Goal: Navigation & Orientation: Find specific page/section

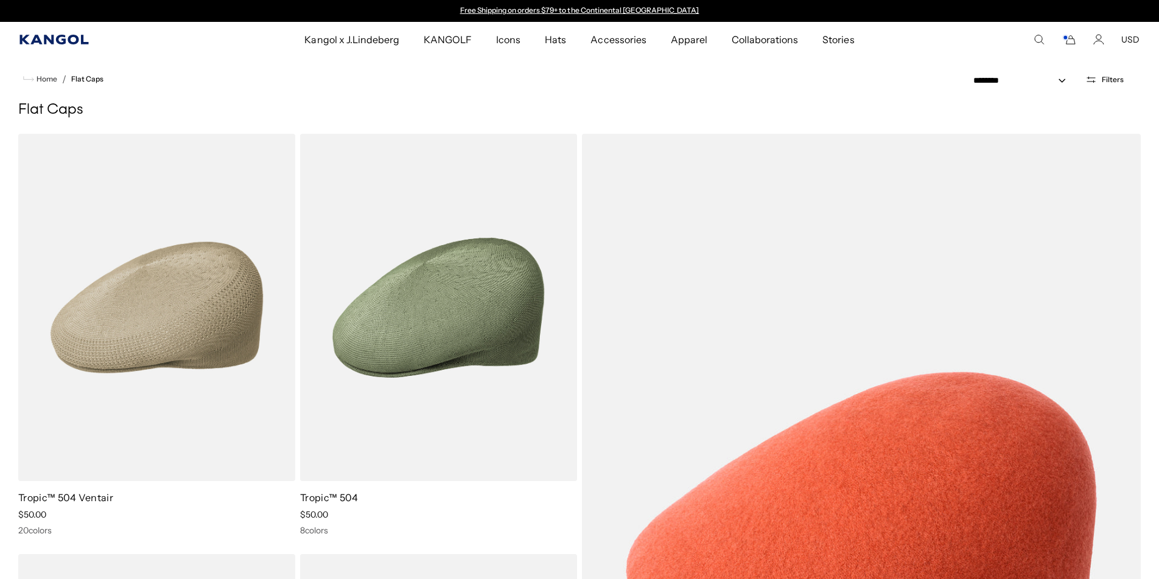
click at [65, 41] on icon "Kangol" at bounding box center [53, 40] width 69 height 10
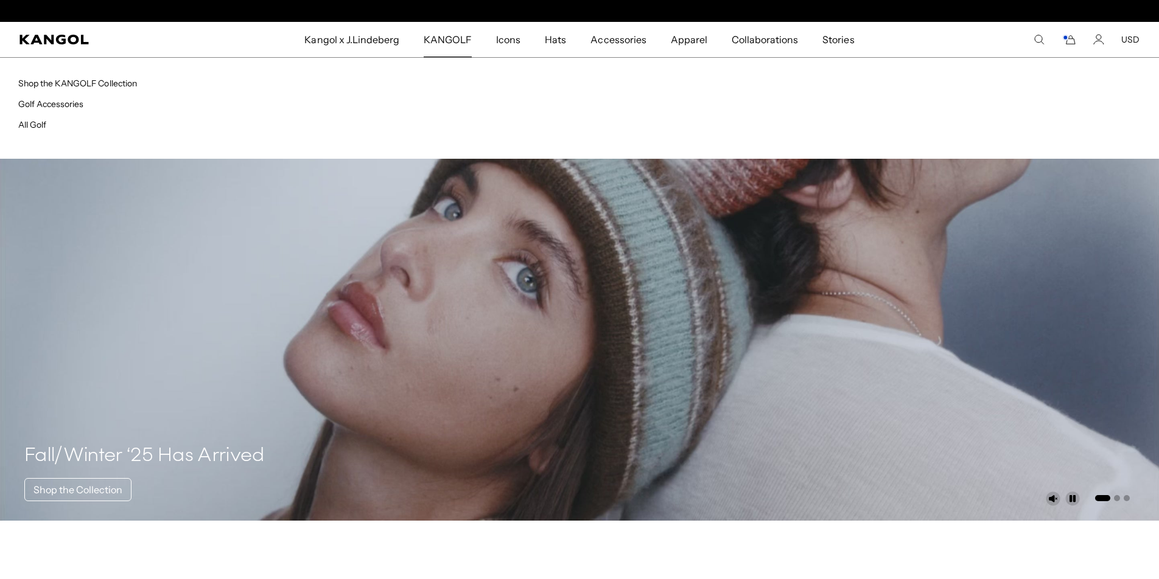
scroll to position [0, 251]
click at [40, 127] on link "All Golf" at bounding box center [32, 124] width 28 height 11
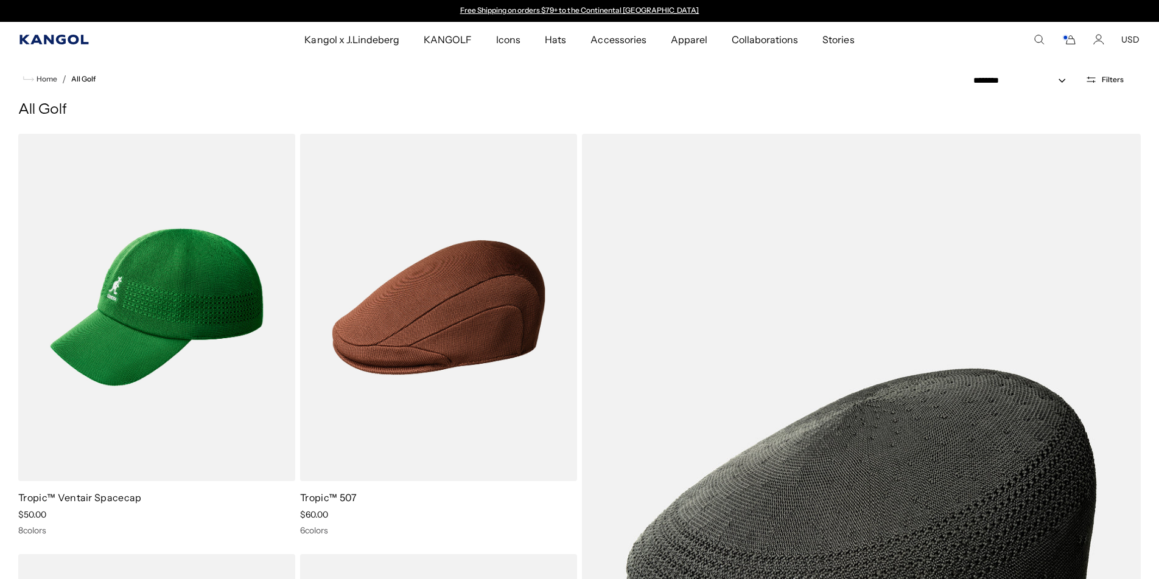
click at [67, 35] on icon "Kangol" at bounding box center [54, 40] width 70 height 10
